Goal: Find specific page/section: Locate a particular part of the current website

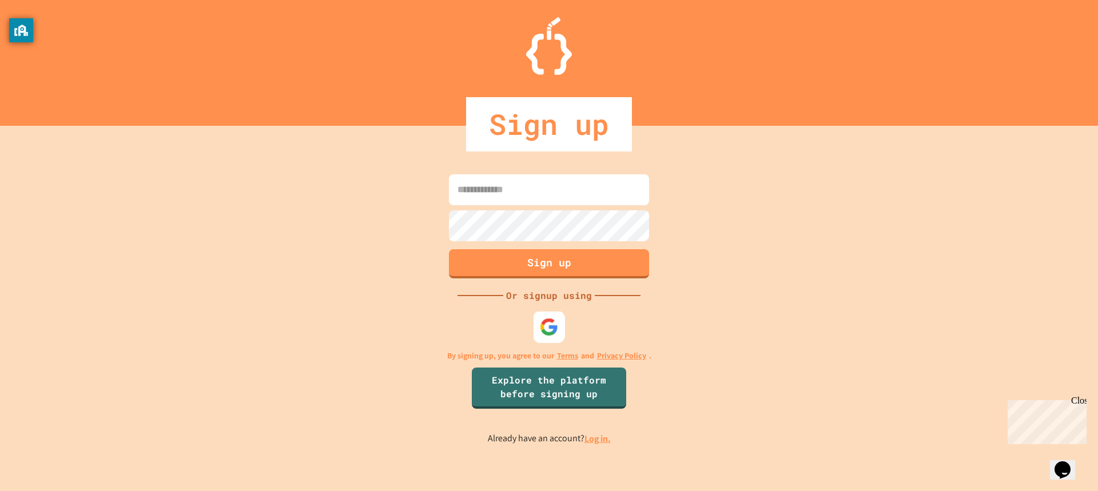
click at [555, 327] on img at bounding box center [549, 327] width 19 height 19
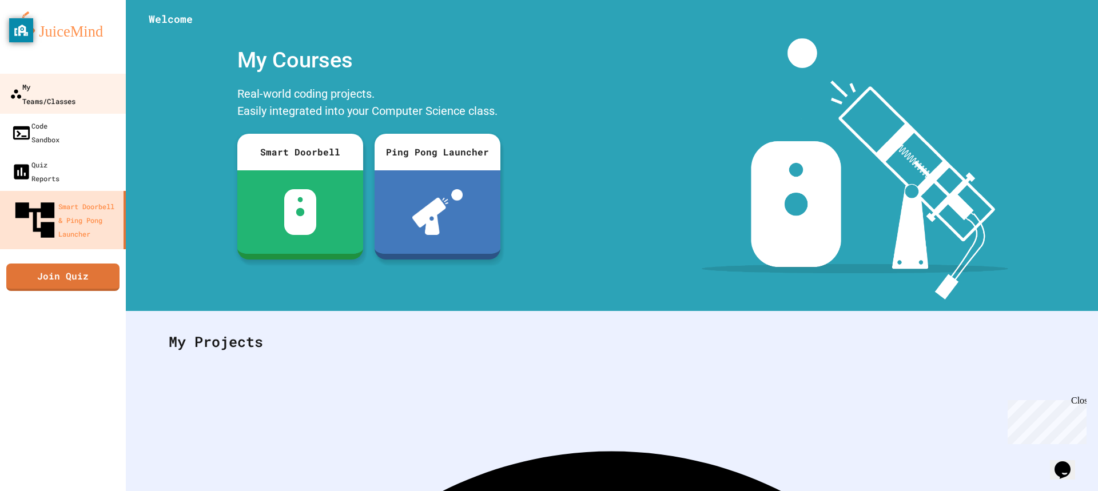
click at [69, 90] on div "My Teams/Classes" at bounding box center [43, 94] width 66 height 28
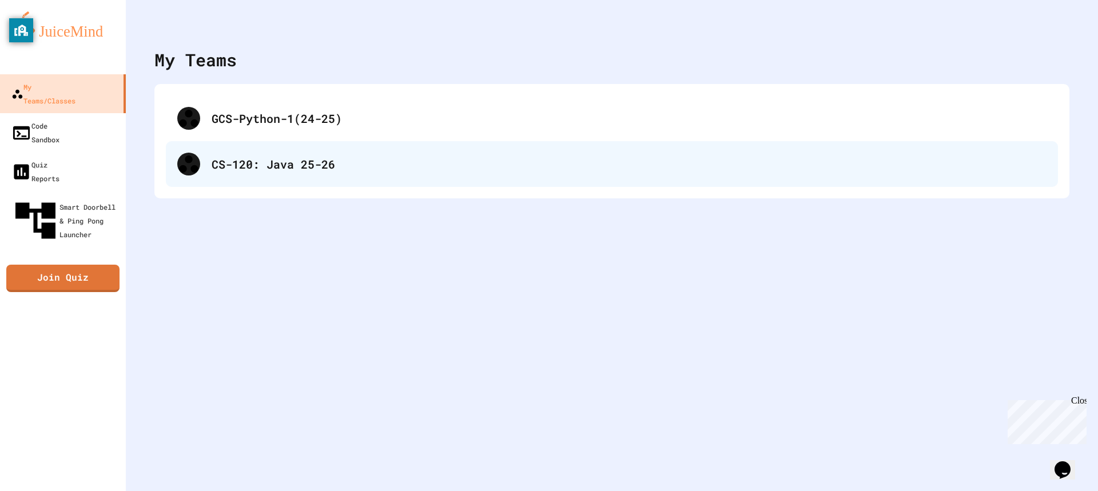
click at [331, 164] on div "CS-120: Java 25-26" at bounding box center [629, 164] width 835 height 17
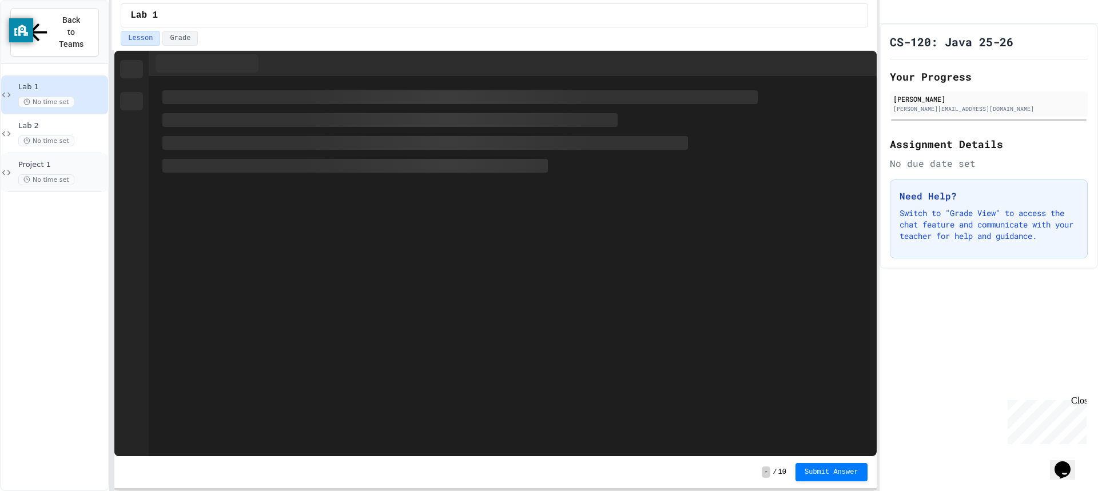
click at [74, 160] on div "Project 1 No time set" at bounding box center [62, 172] width 88 height 25
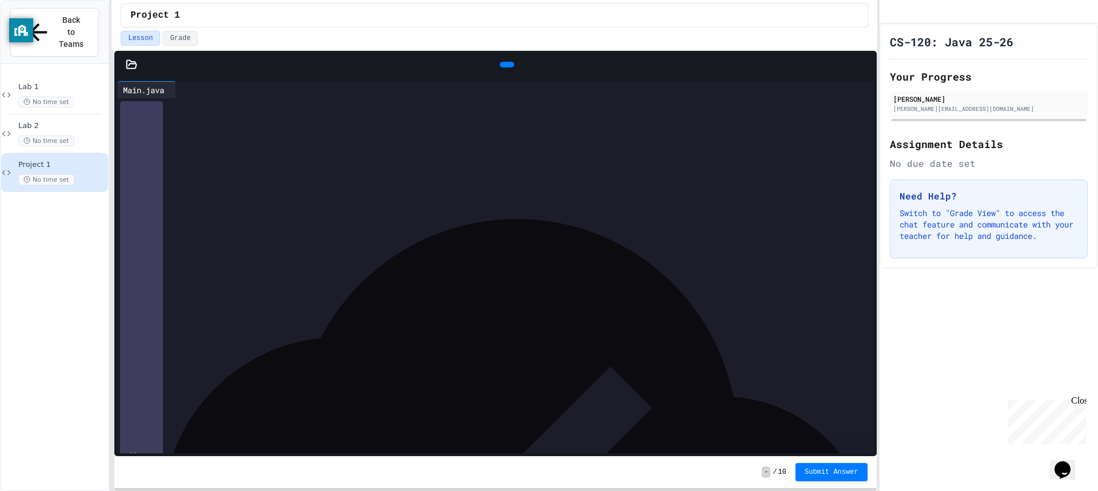
scroll to position [114, 0]
click at [132, 248] on div "⌄" at bounding box center [135, 245] width 6 height 11
click at [132, 254] on span "⌄" at bounding box center [135, 257] width 6 height 9
click at [129, 374] on div "36" at bounding box center [124, 371] width 14 height 11
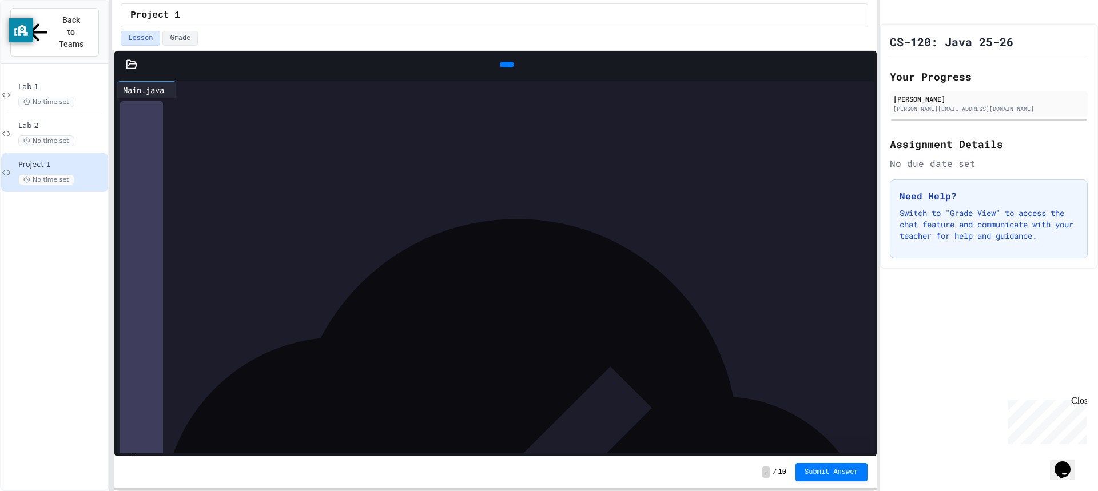
click at [134, 371] on span "›" at bounding box center [135, 371] width 6 height 9
